Goal: Book appointment/travel/reservation

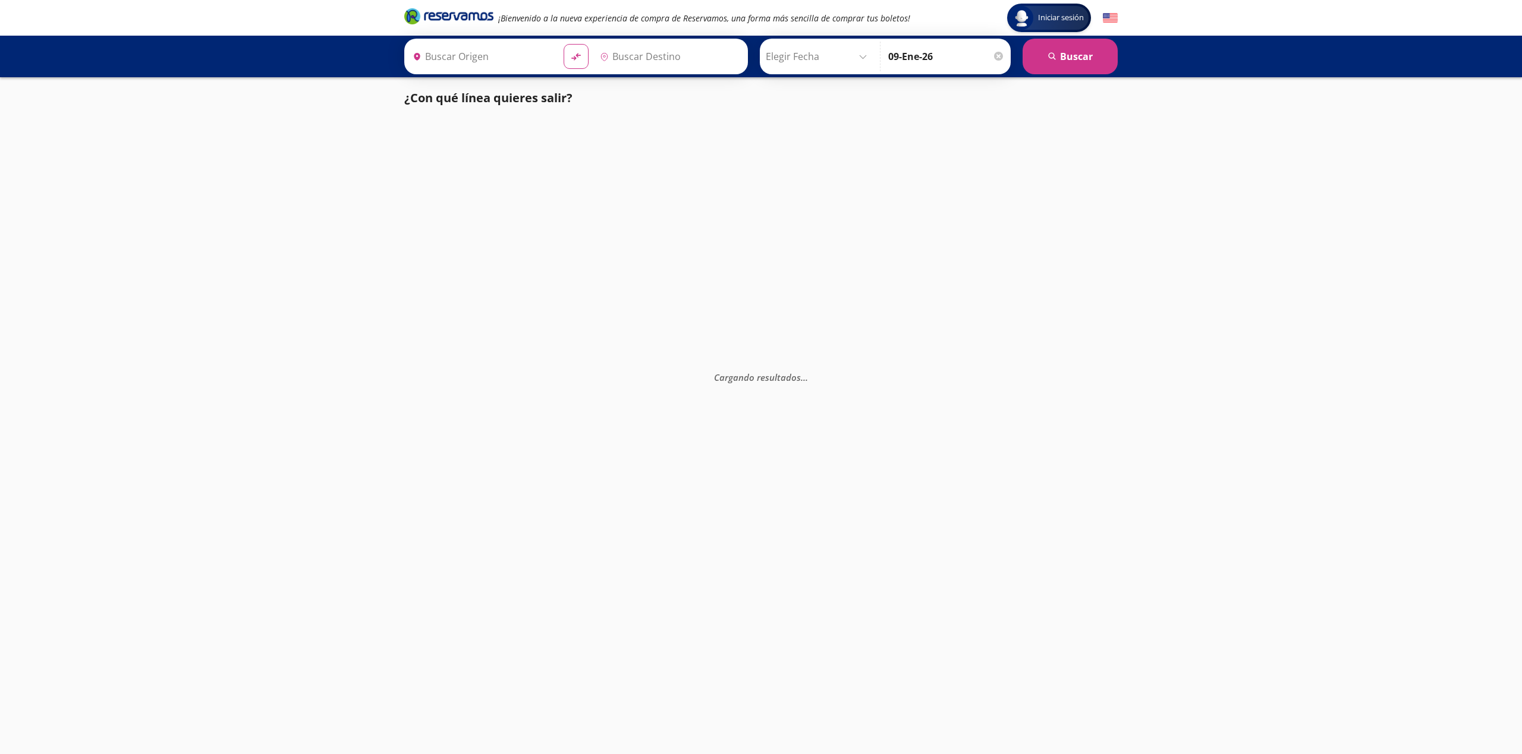
type input "[GEOGRAPHIC_DATA], [GEOGRAPHIC_DATA]"
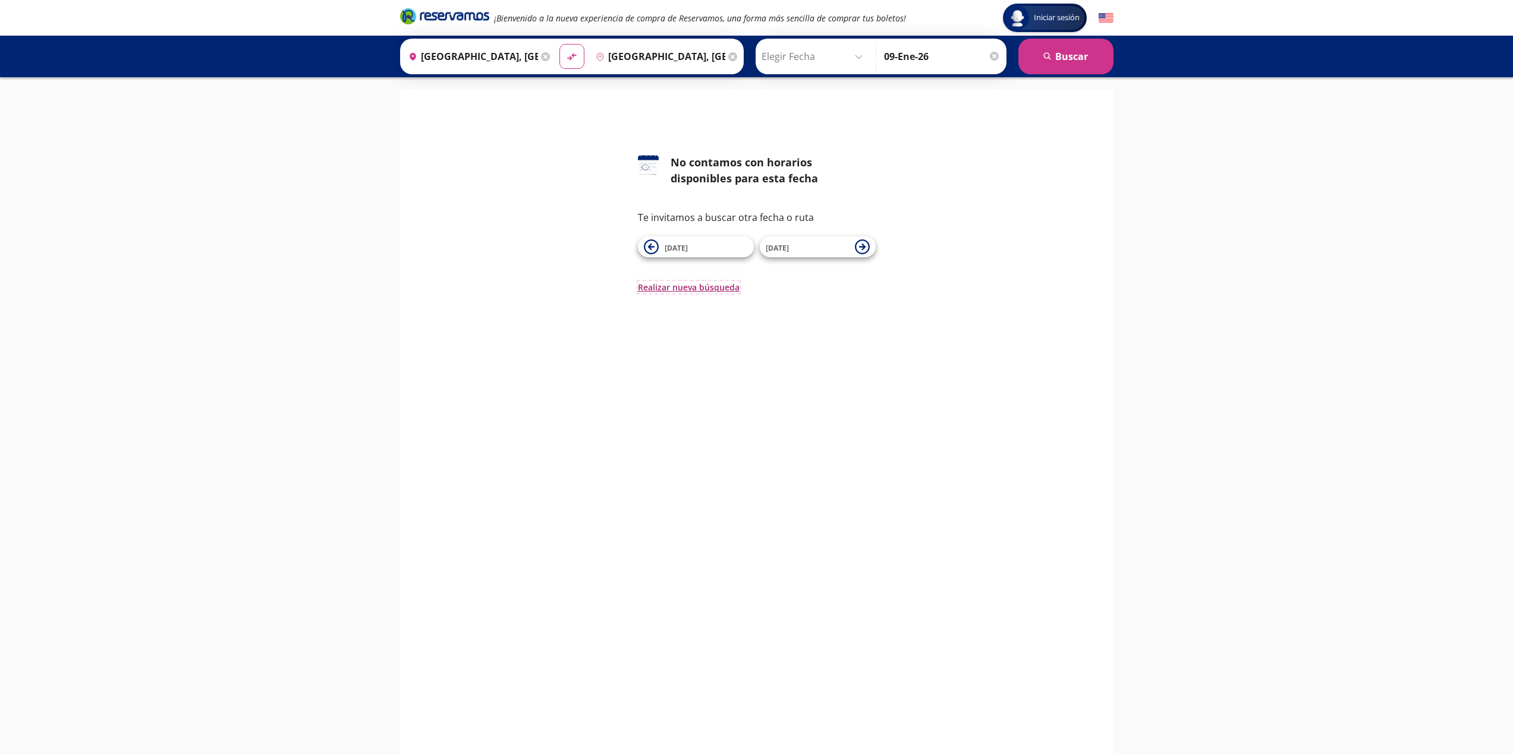
click at [701, 290] on button "Realizar nueva búsqueda" at bounding box center [689, 287] width 102 height 12
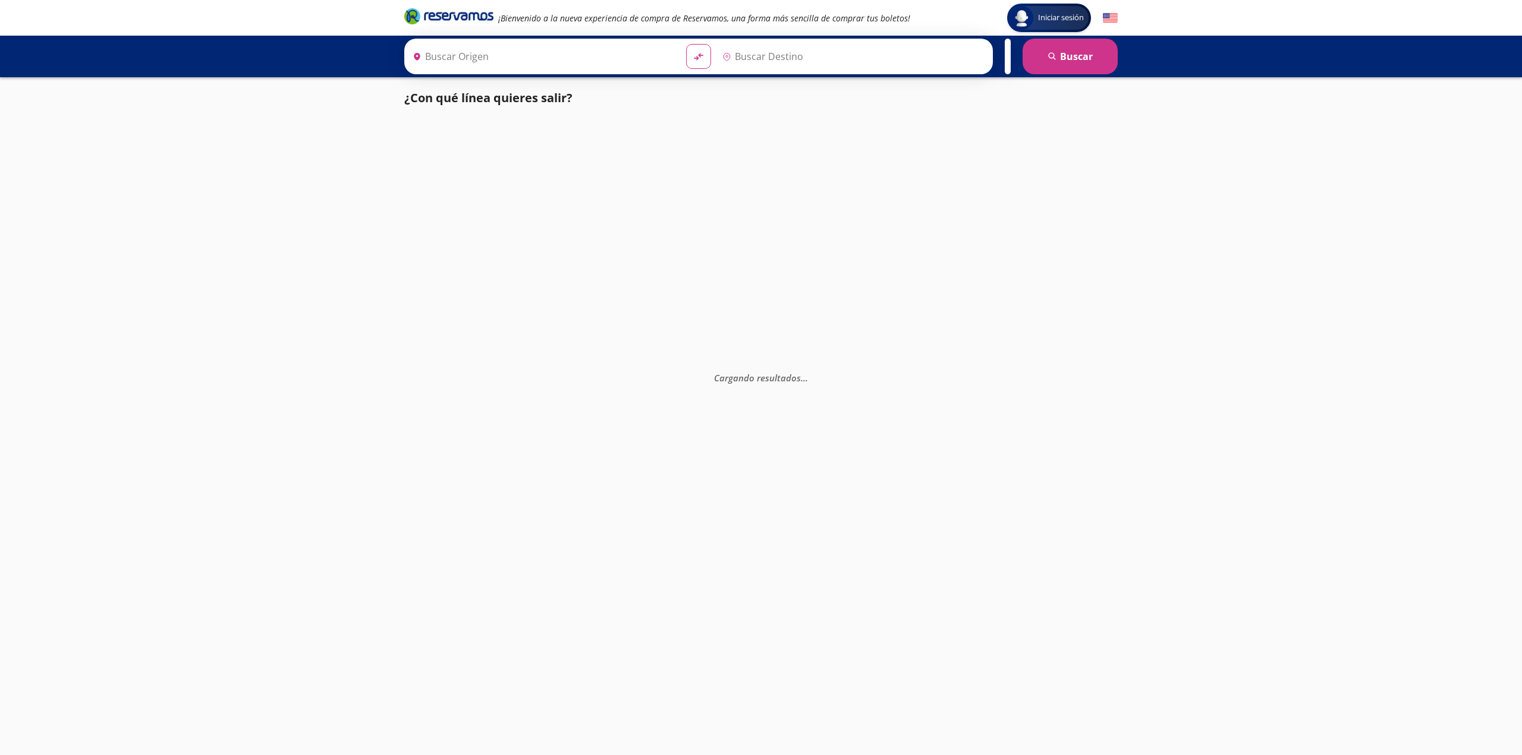
type input "[GEOGRAPHIC_DATA], [GEOGRAPHIC_DATA]"
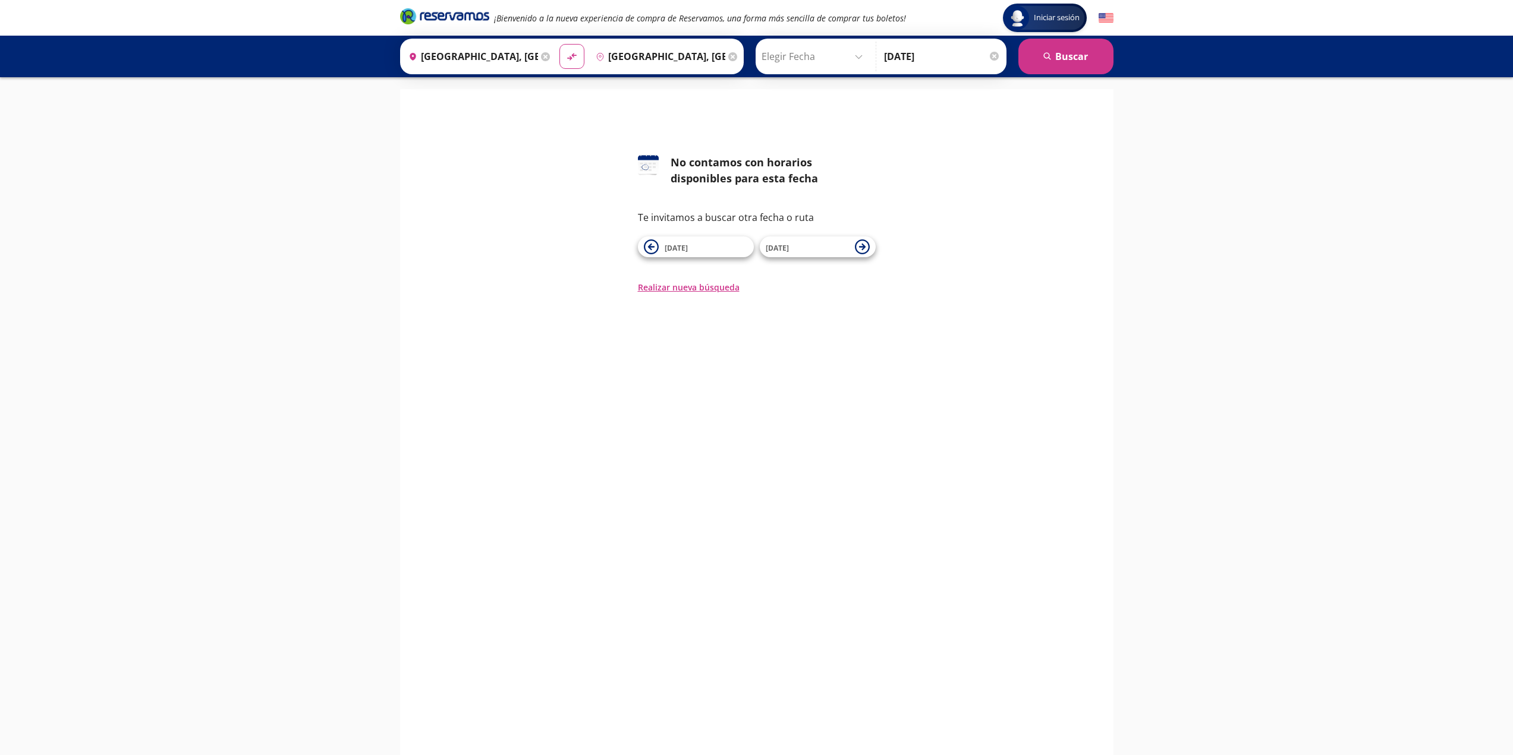
click at [799, 208] on div "126 No contamos con horarios disponibles para esta fecha Te invitamos a buscar …" at bounding box center [757, 206] width 238 height 103
